Goal: Task Accomplishment & Management: Manage account settings

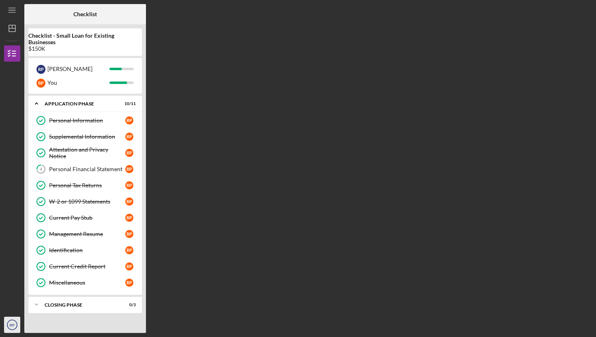
click at [13, 321] on icon "BP" at bounding box center [12, 325] width 16 height 20
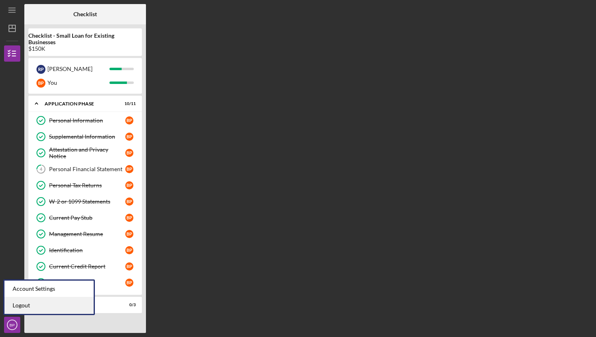
click at [21, 303] on link "Logout" at bounding box center [48, 305] width 89 height 17
